Goal: Information Seeking & Learning: Understand process/instructions

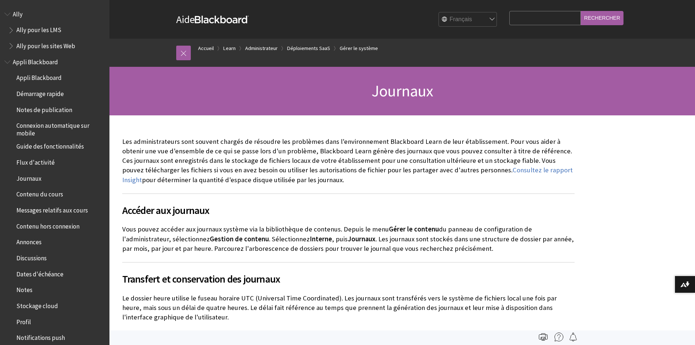
scroll to position [872, 0]
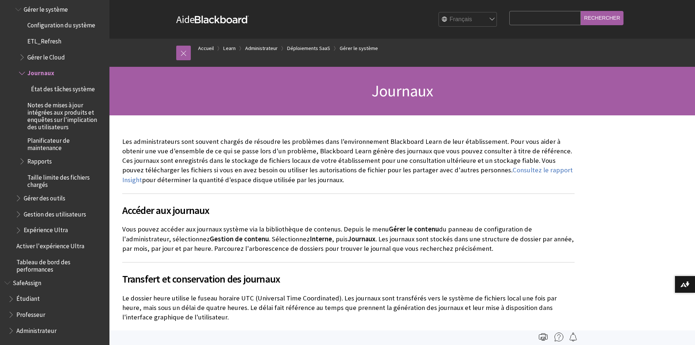
click at [459, 21] on select "English عربية Català Cymraeg Deutsch Español Suomi Français עברית Italiano 日本語 …" at bounding box center [468, 19] width 58 height 15
select select "/Learn/Administrator/SaaS/System_Management/Logs"
click at [439, 12] on select "English عربية Català Cymraeg Deutsch Español Suomi Français עברית Italiano 日本語 …" at bounding box center [468, 19] width 58 height 15
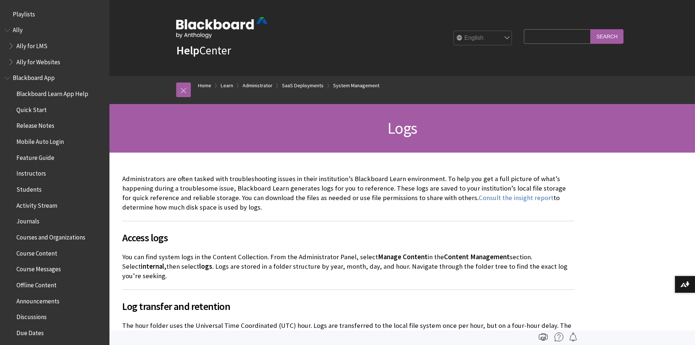
scroll to position [995, 0]
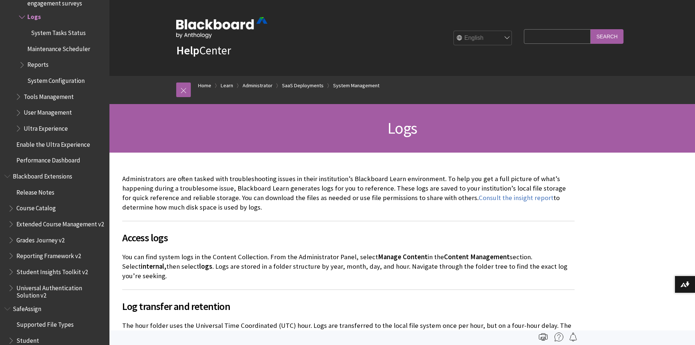
click at [133, 238] on span "Access logs" at bounding box center [348, 237] width 452 height 15
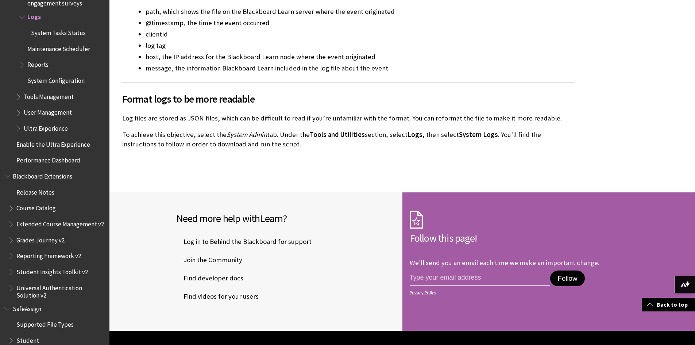
scroll to position [453, 0]
